Goal: Navigation & Orientation: Find specific page/section

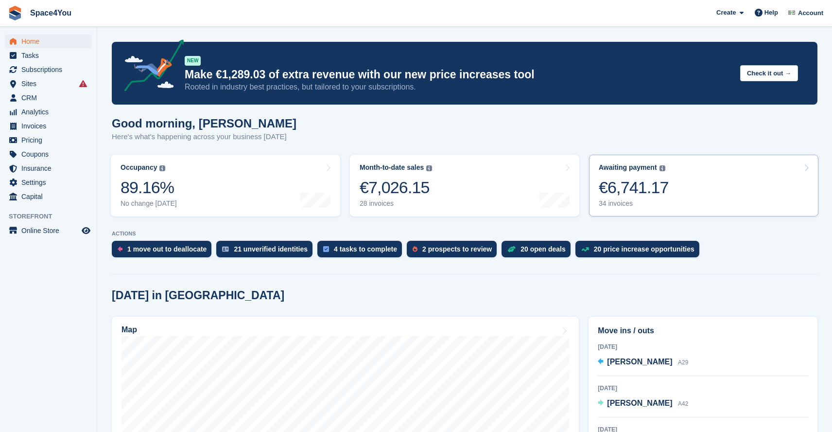
click at [626, 186] on div "€6,741.17" at bounding box center [634, 187] width 70 height 20
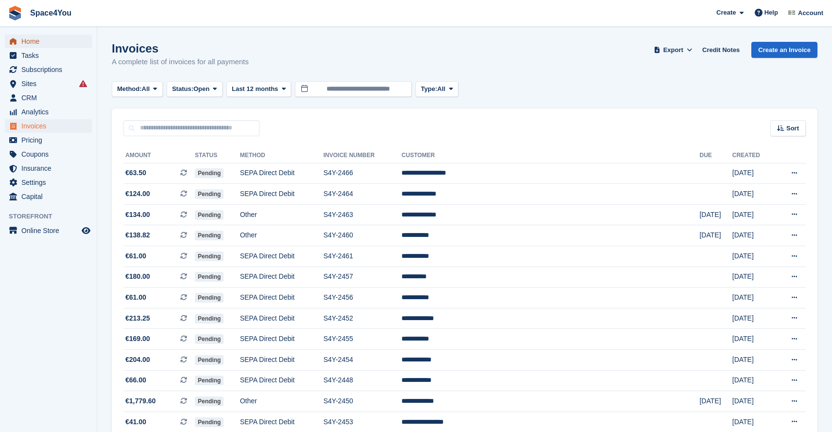
click at [39, 37] on span "Home" at bounding box center [50, 42] width 58 height 14
